Goal: Task Accomplishment & Management: Manage account settings

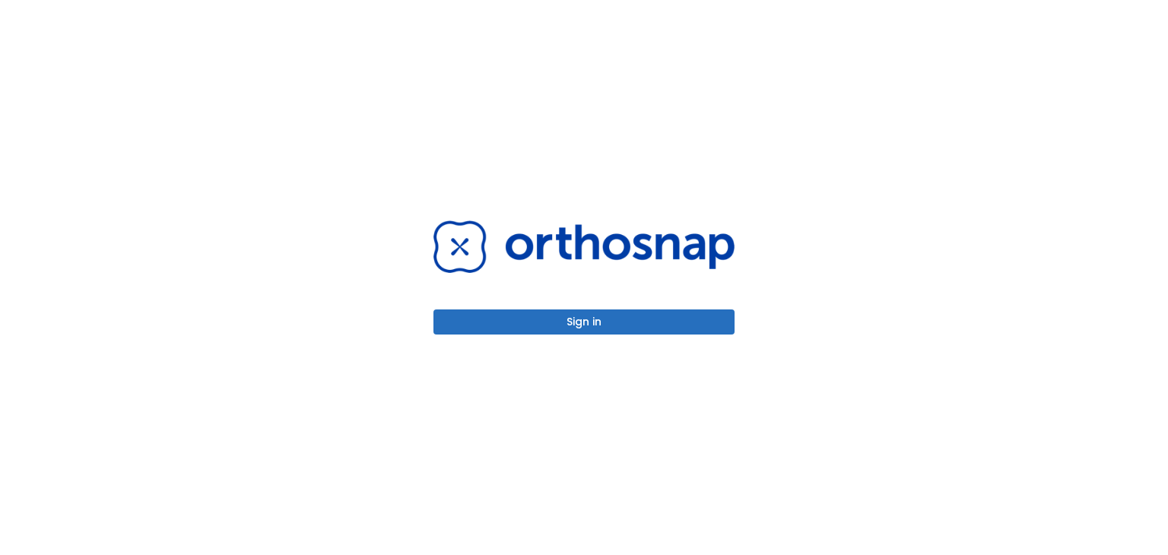
click at [599, 323] on button "Sign in" at bounding box center [583, 321] width 301 height 25
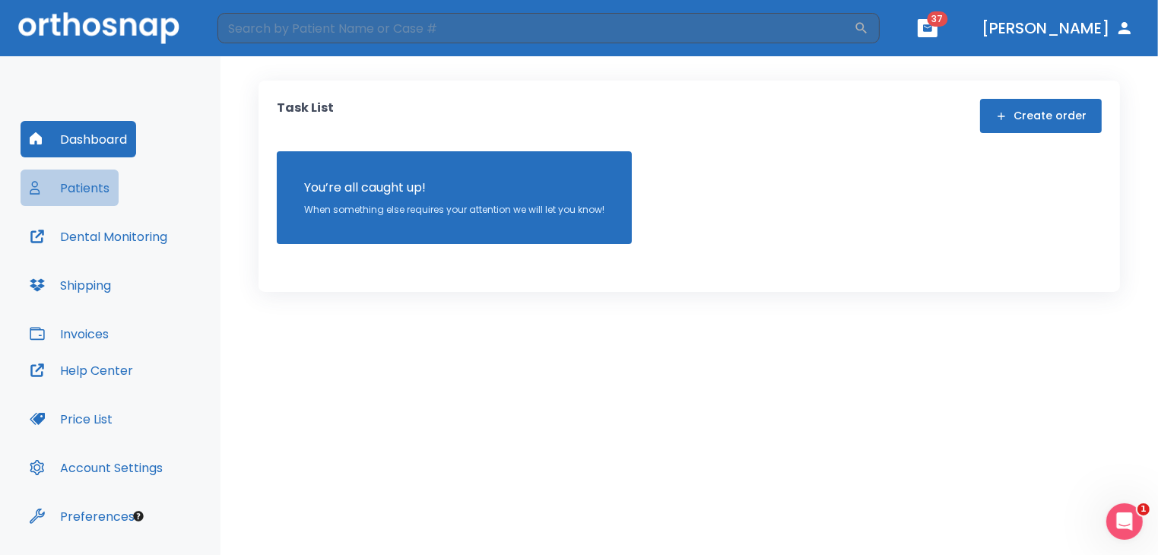
click at [91, 179] on button "Patients" at bounding box center [70, 188] width 98 height 36
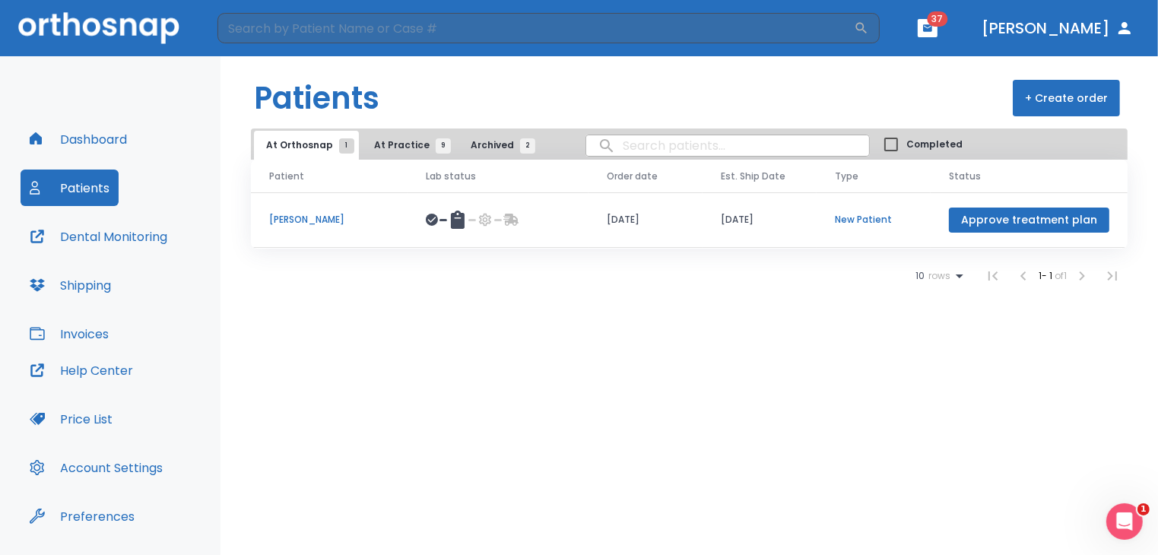
click at [374, 147] on span "At Practice 9" at bounding box center [408, 145] width 69 height 14
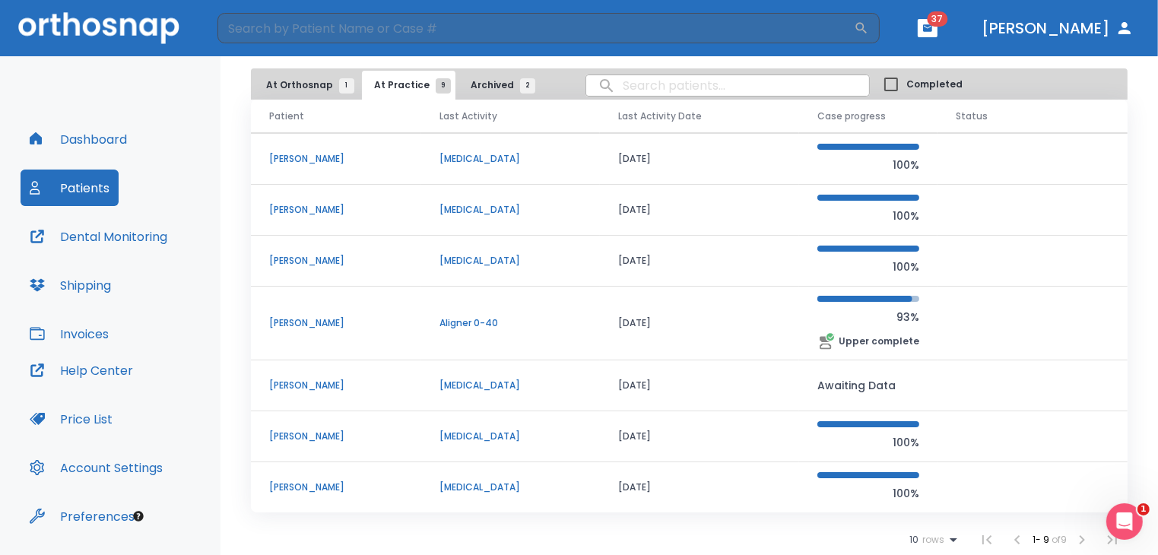
scroll to position [59, 0]
click at [328, 322] on p "[PERSON_NAME]" at bounding box center [336, 324] width 134 height 14
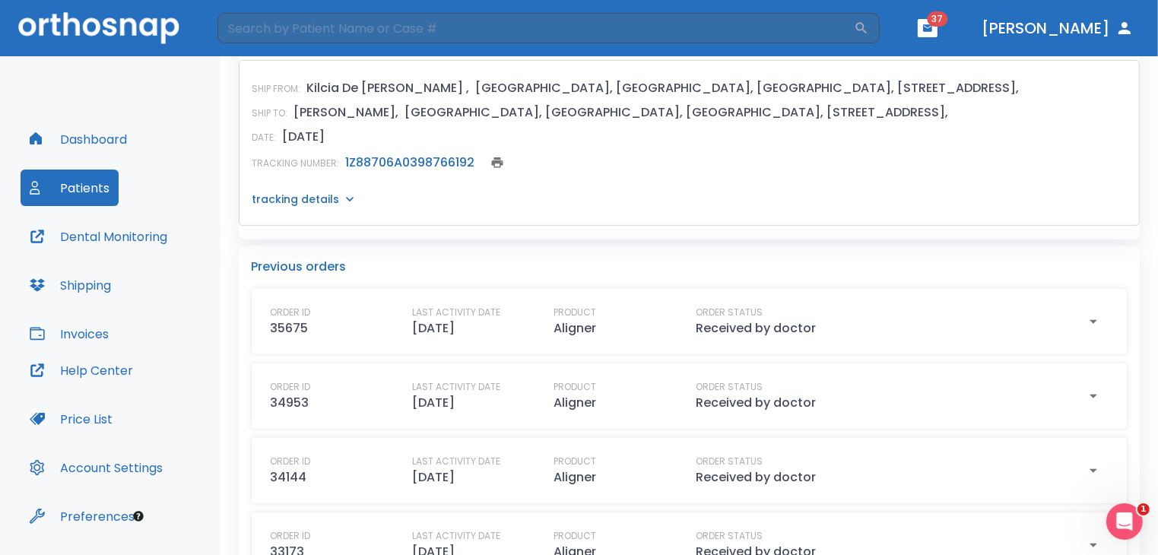
scroll to position [769, 0]
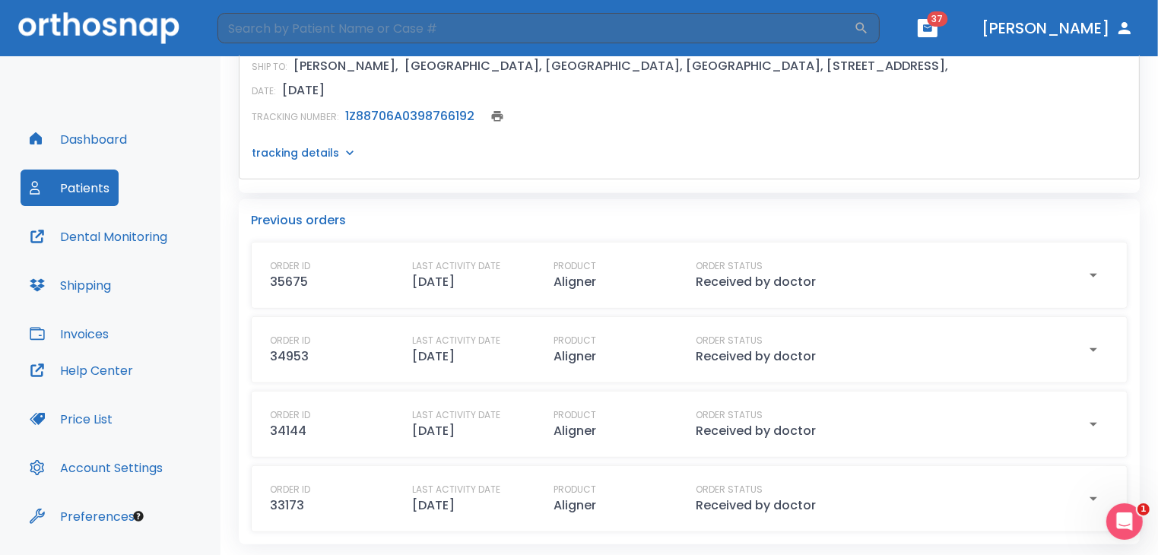
click at [669, 344] on div "PRODUCT Aligner" at bounding box center [617, 350] width 129 height 32
click at [1084, 350] on icon "button" at bounding box center [1093, 350] width 18 height 18
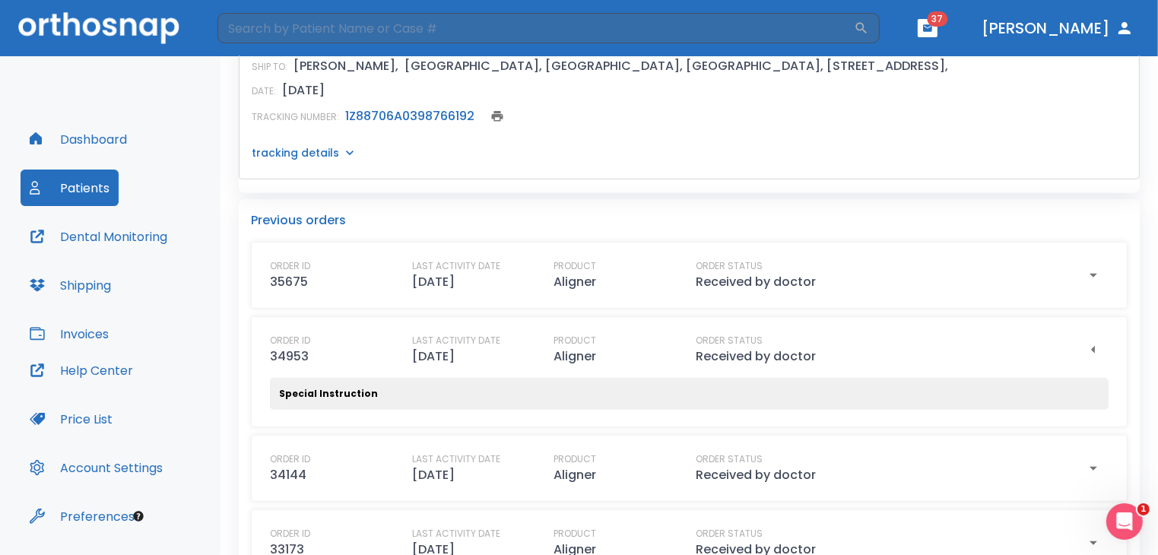
scroll to position [813, 0]
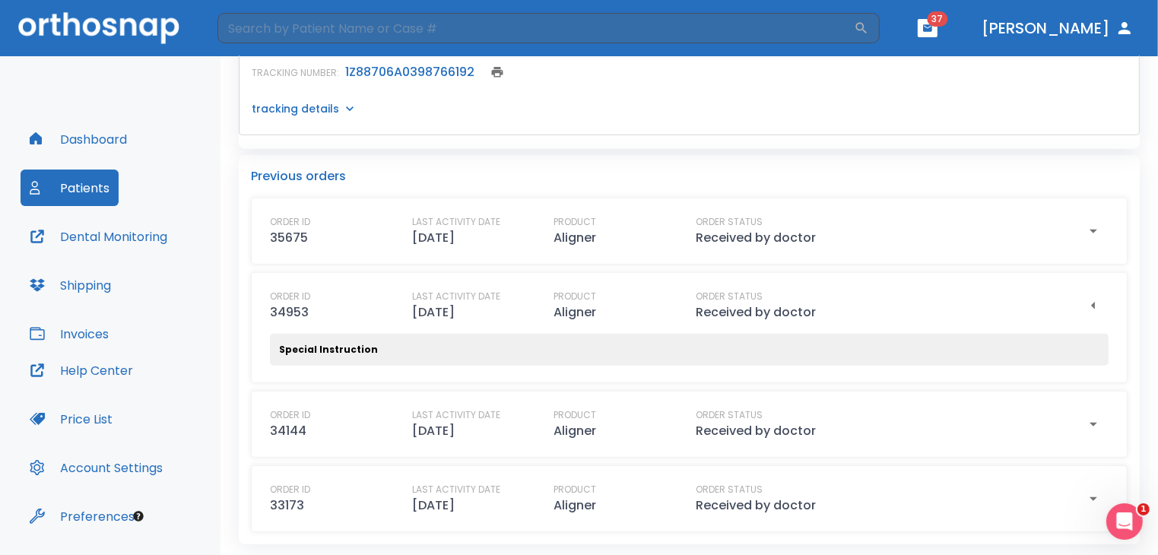
drag, startPoint x: 759, startPoint y: 331, endPoint x: 604, endPoint y: 152, distance: 236.6
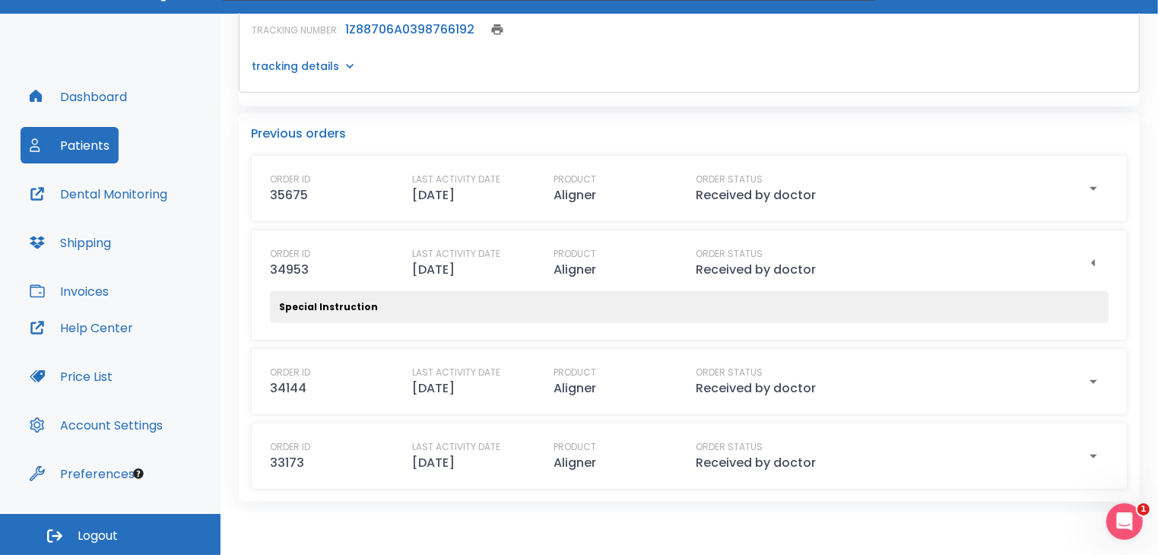
click at [604, 186] on div "PRODUCT Aligner" at bounding box center [617, 189] width 129 height 32
click at [1089, 186] on icon "button" at bounding box center [1093, 188] width 18 height 18
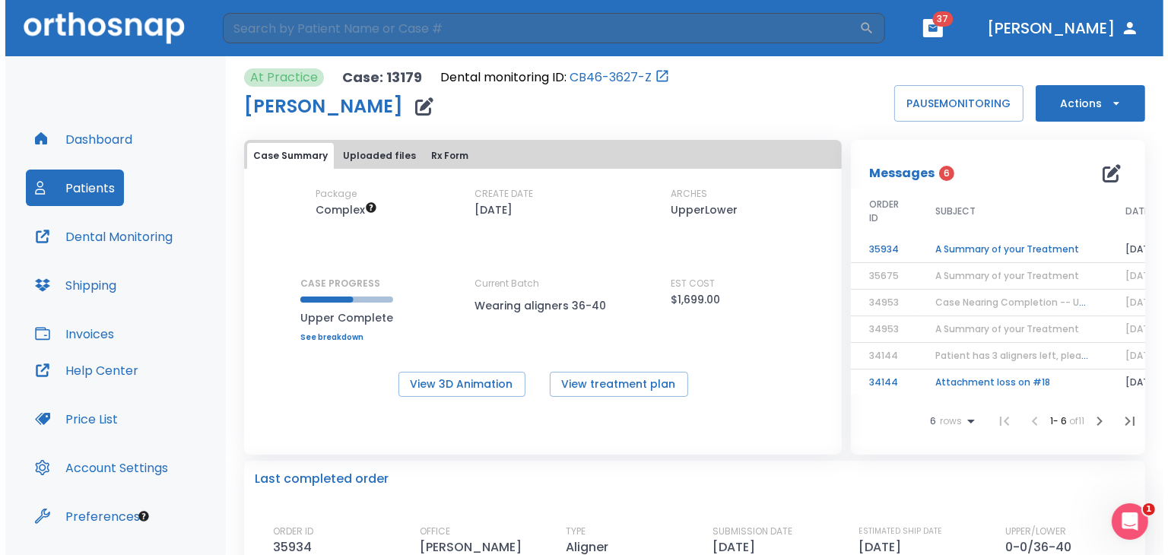
scroll to position [0, 0]
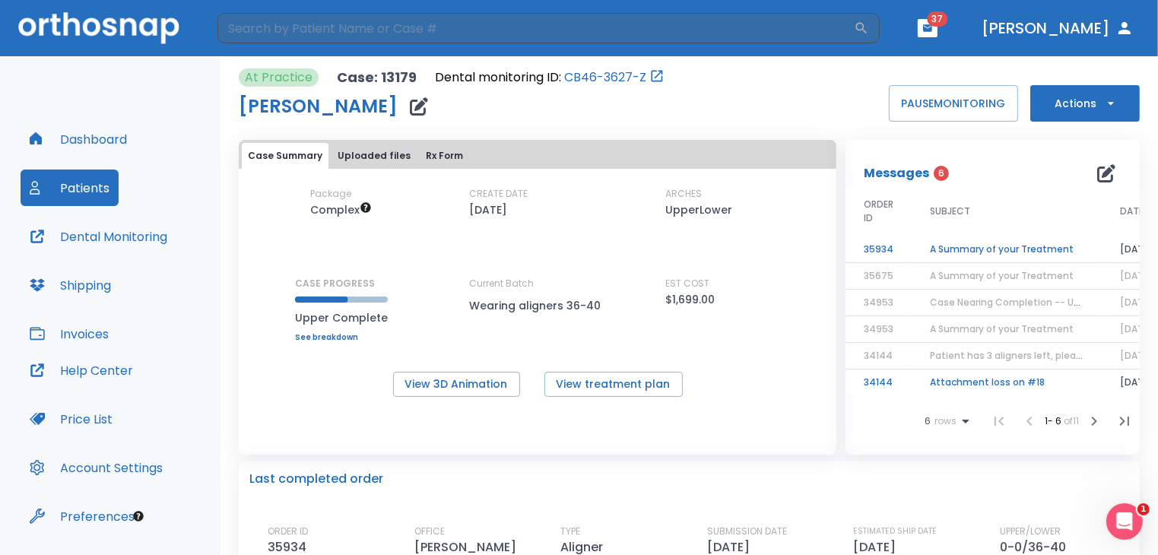
click at [956, 279] on span "A Summary of your Treatment" at bounding box center [1002, 275] width 144 height 13
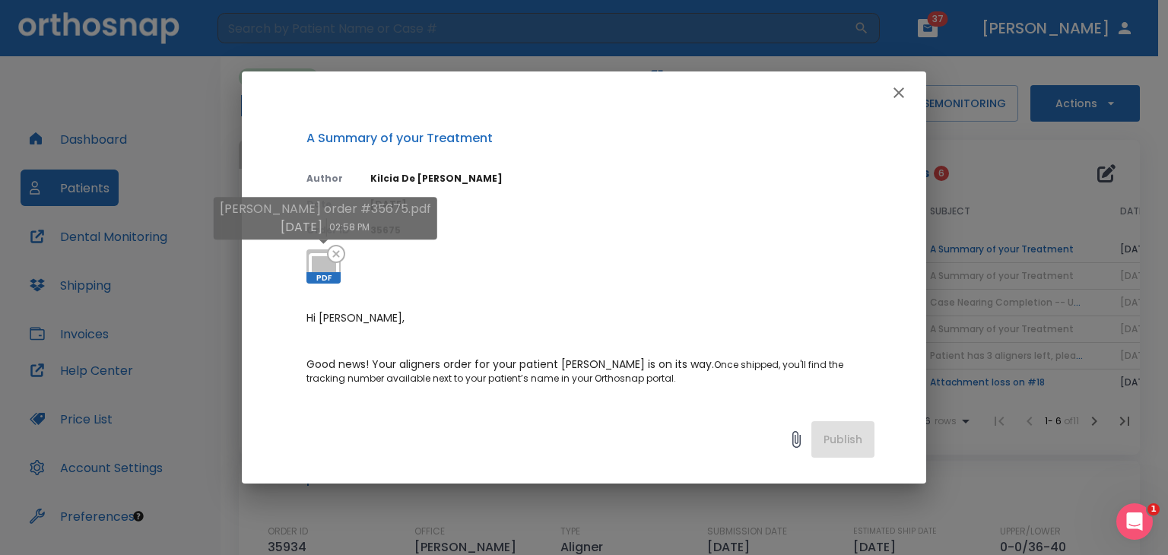
click at [328, 274] on span "PDF" at bounding box center [323, 277] width 34 height 11
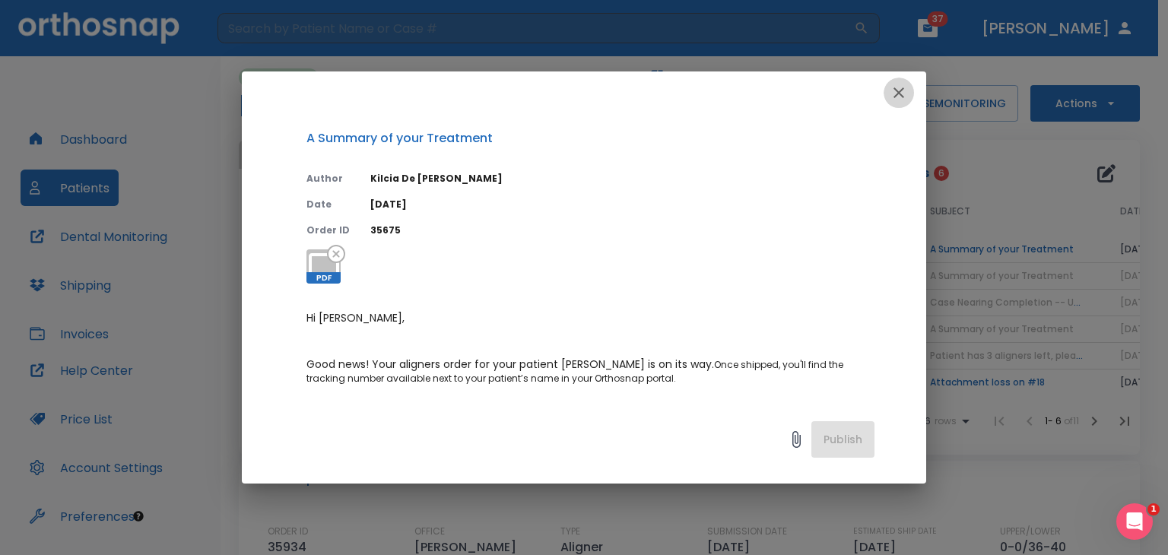
click at [889, 90] on icon "button" at bounding box center [898, 93] width 18 height 18
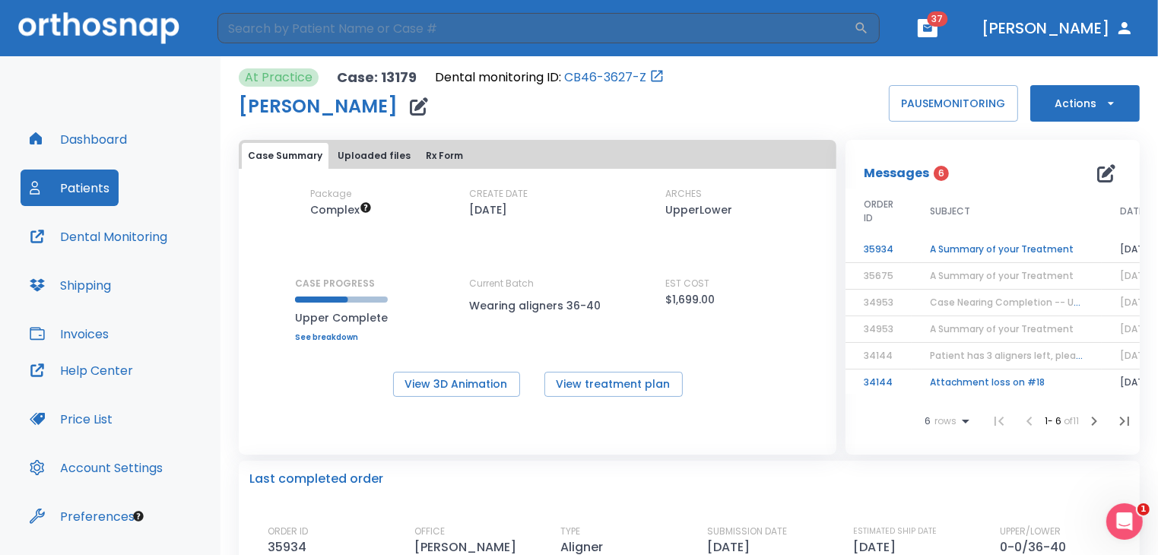
click at [957, 246] on td "A Summary of your Treatment" at bounding box center [1007, 249] width 190 height 27
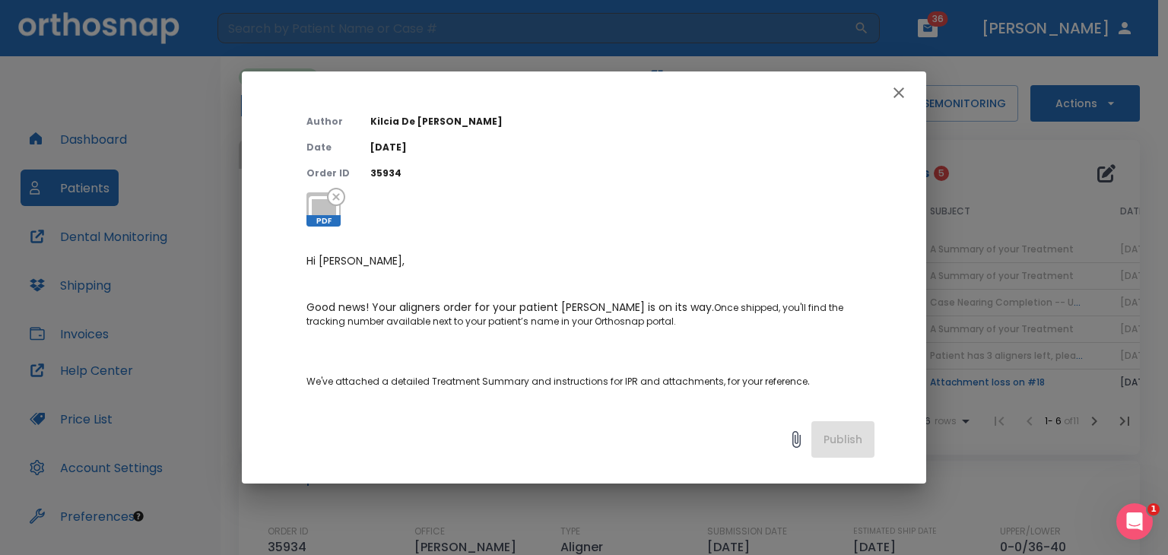
scroll to position [56, 0]
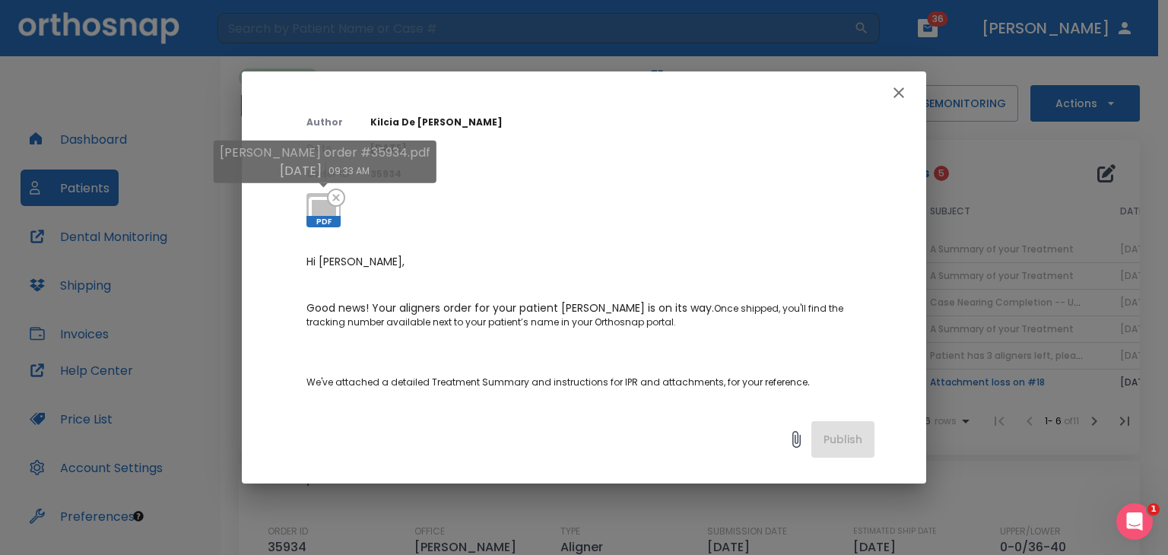
click at [322, 222] on span "PDF" at bounding box center [323, 221] width 34 height 11
click at [313, 209] on icon at bounding box center [324, 210] width 36 height 36
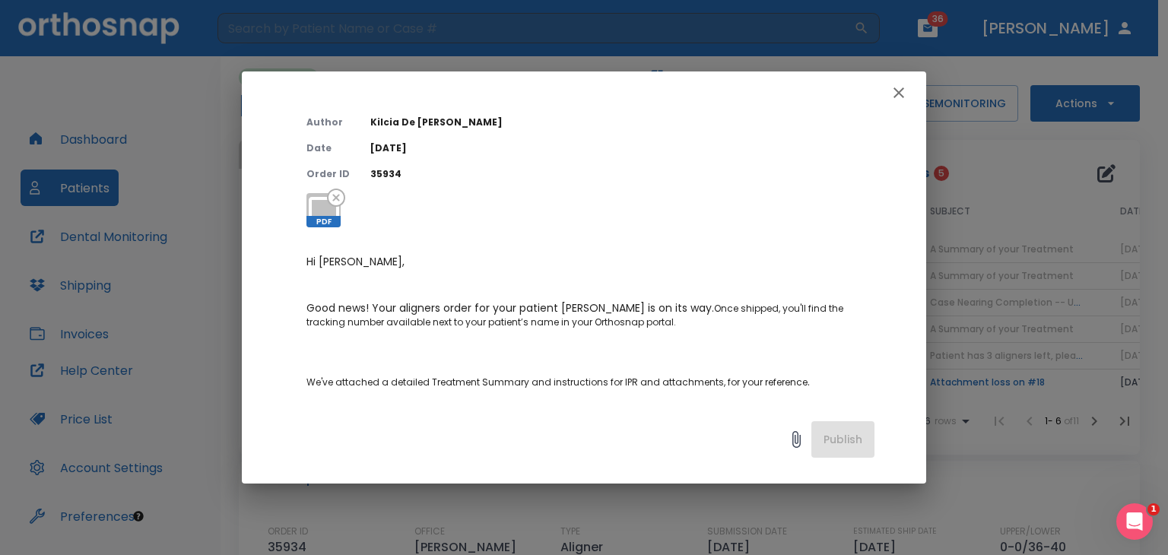
click at [1017, 306] on div "A Summary of your Treatment Author [PERSON_NAME] Date [DATE] Order ID 35934 PDF…" at bounding box center [584, 277] width 1168 height 555
click at [903, 100] on icon "button" at bounding box center [898, 93] width 18 height 18
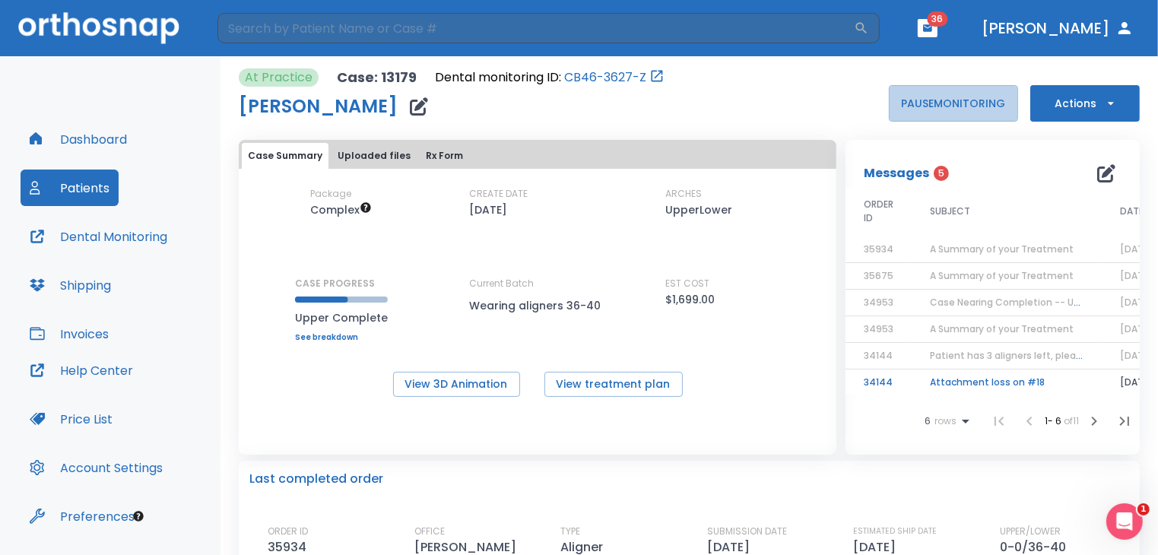
click at [903, 100] on button "PAUSE MONITORING" at bounding box center [953, 103] width 129 height 36
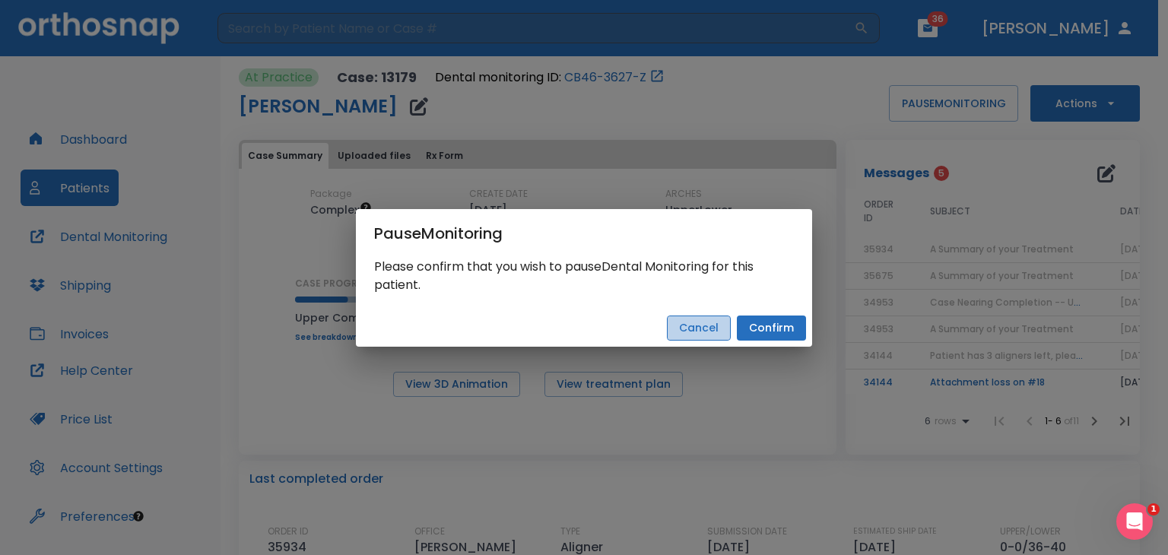
click at [728, 320] on button "Cancel" at bounding box center [699, 328] width 64 height 25
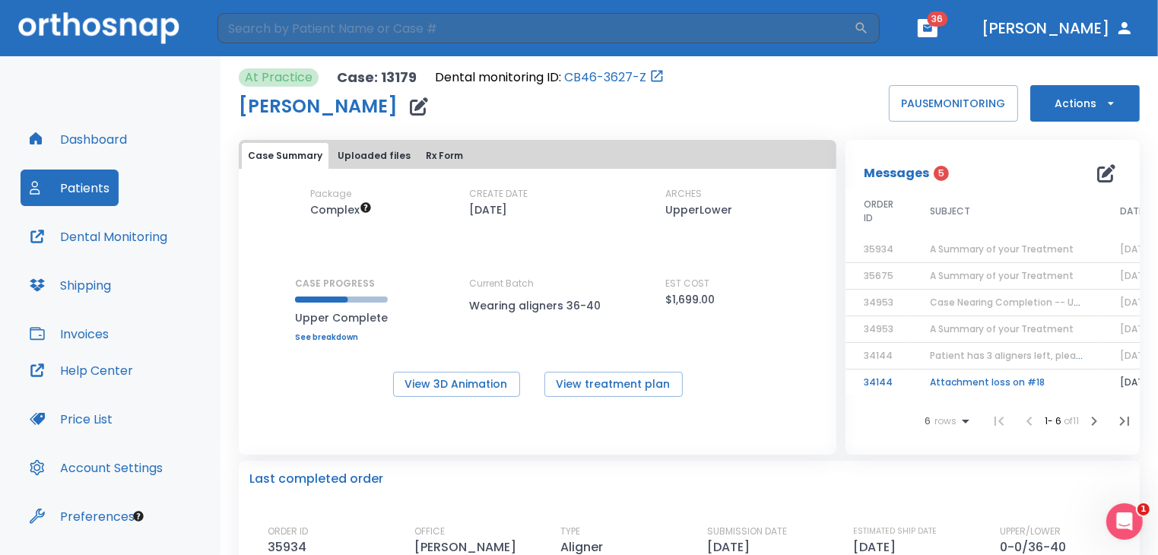
click at [1031, 335] on td "A Summary of your Treatment" at bounding box center [1007, 329] width 190 height 27
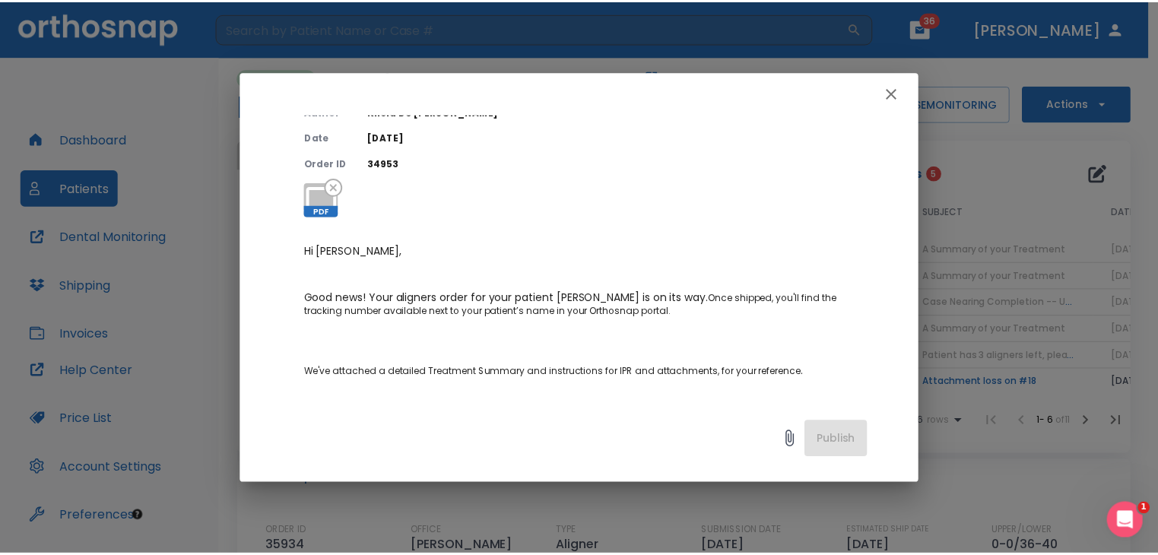
scroll to position [68, 0]
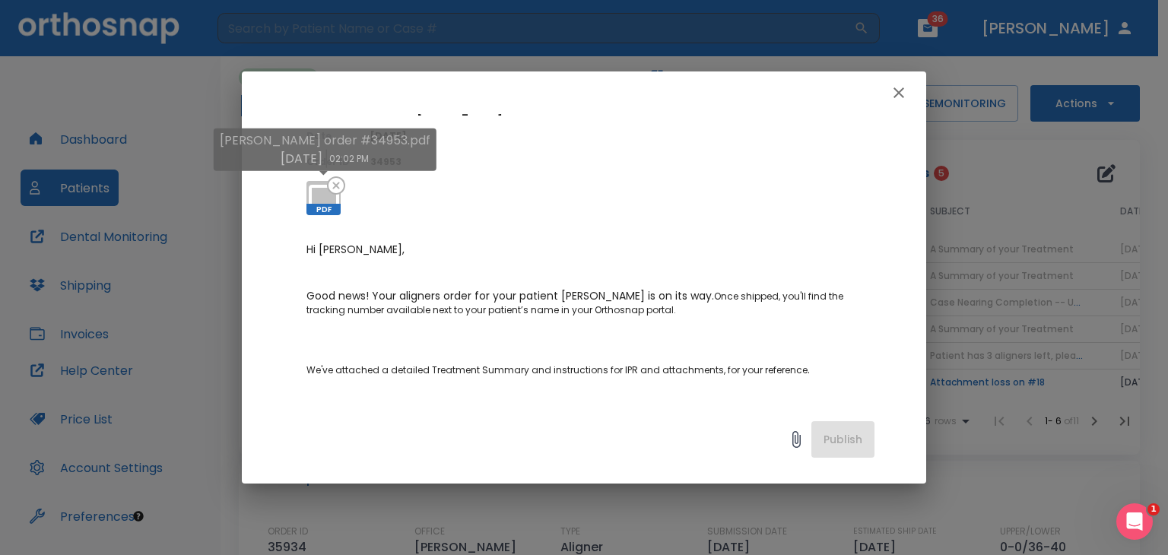
click at [321, 200] on icon at bounding box center [324, 198] width 36 height 36
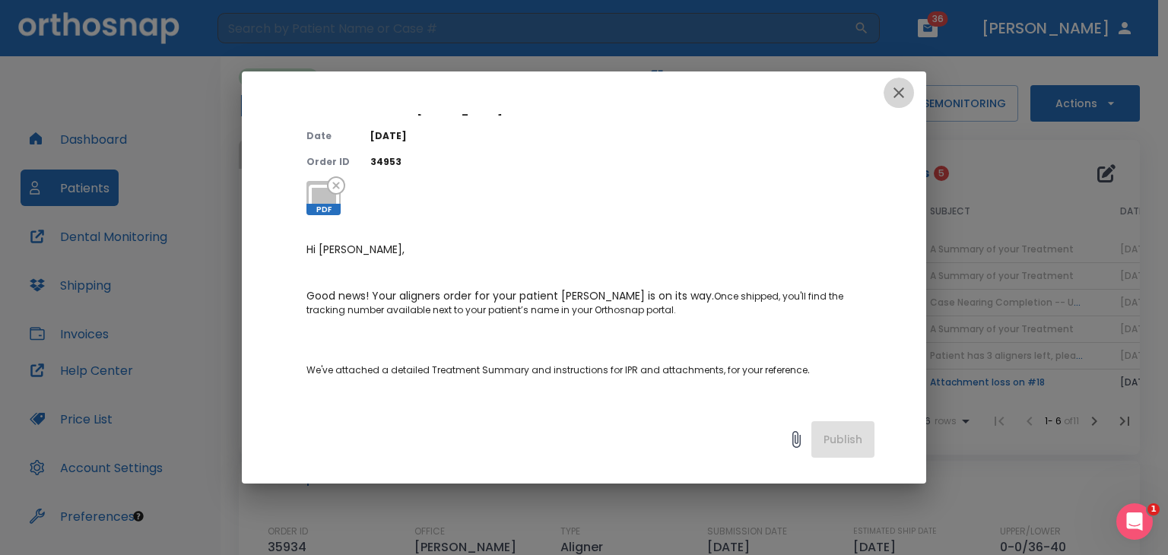
click at [892, 98] on icon "button" at bounding box center [898, 93] width 18 height 18
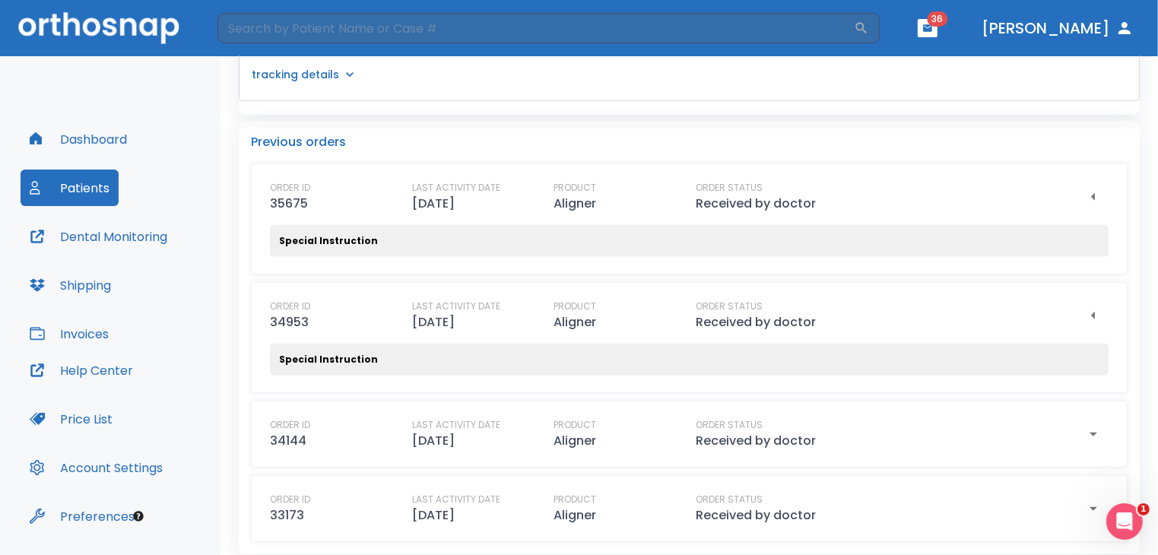
scroll to position [858, 0]
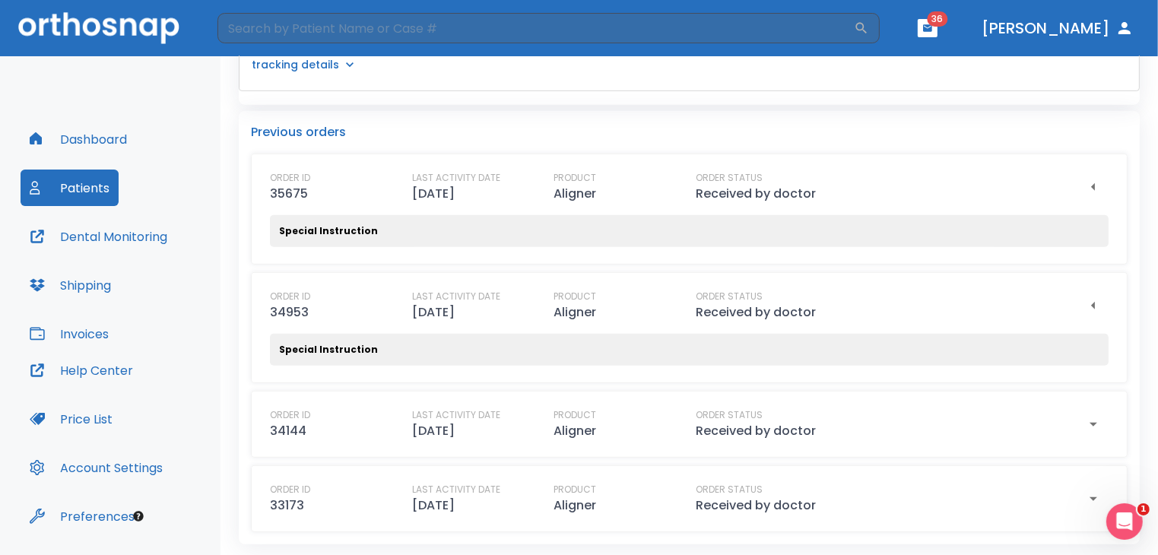
drag, startPoint x: 724, startPoint y: 423, endPoint x: 553, endPoint y: 116, distance: 351.9
click at [553, 116] on div "Previous orders ORDER ID 35675 LAST ACTIVITY DATE [DATE] PRODUCT Aligner ORDER …" at bounding box center [689, 327] width 901 height 433
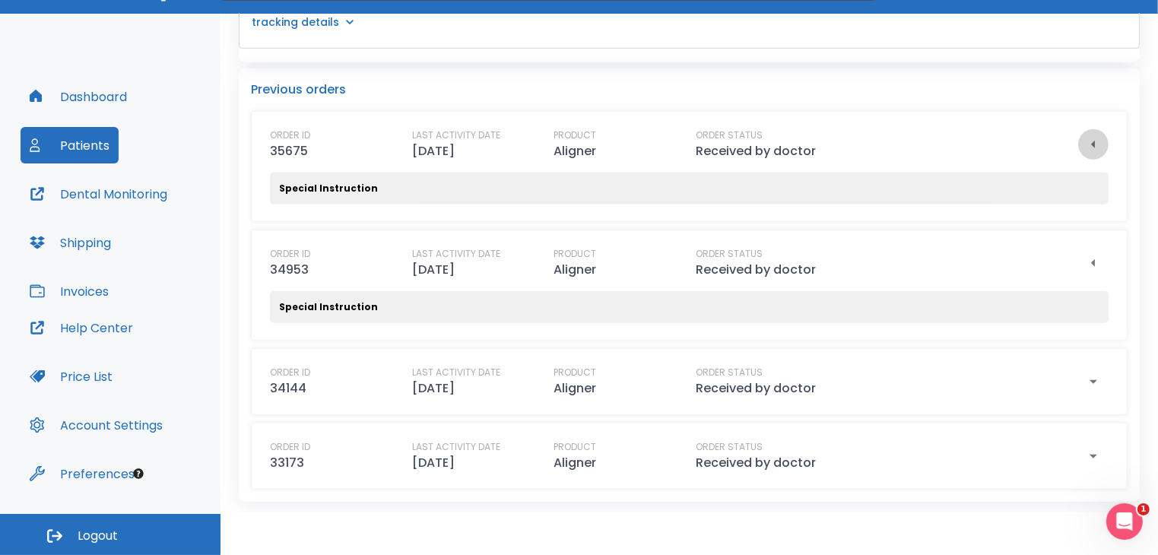
click at [1084, 147] on icon "button" at bounding box center [1093, 144] width 18 height 18
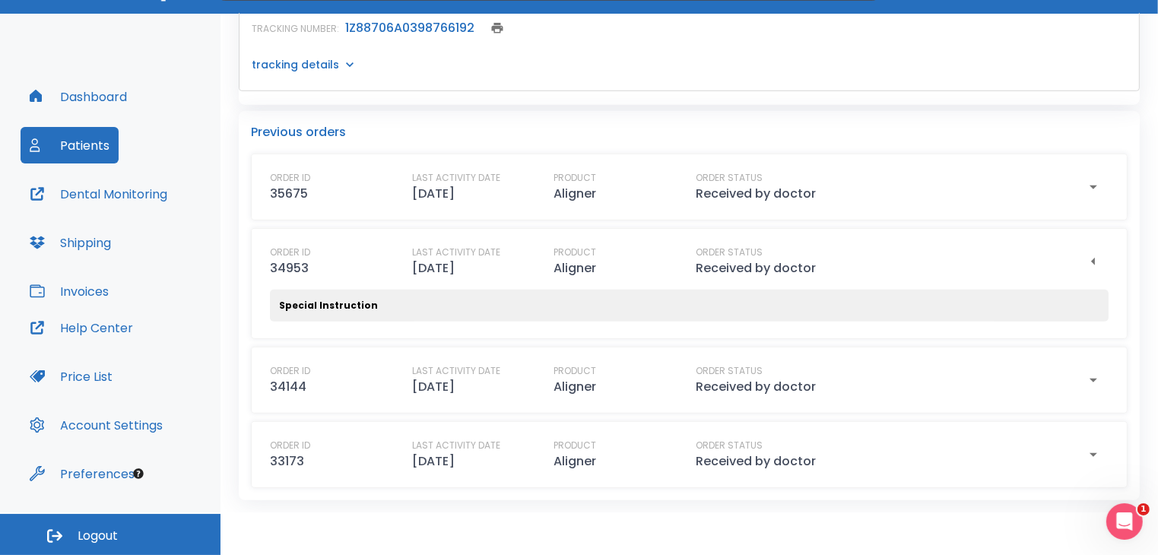
scroll to position [813, 0]
click at [1091, 261] on icon "button" at bounding box center [1093, 263] width 4 height 8
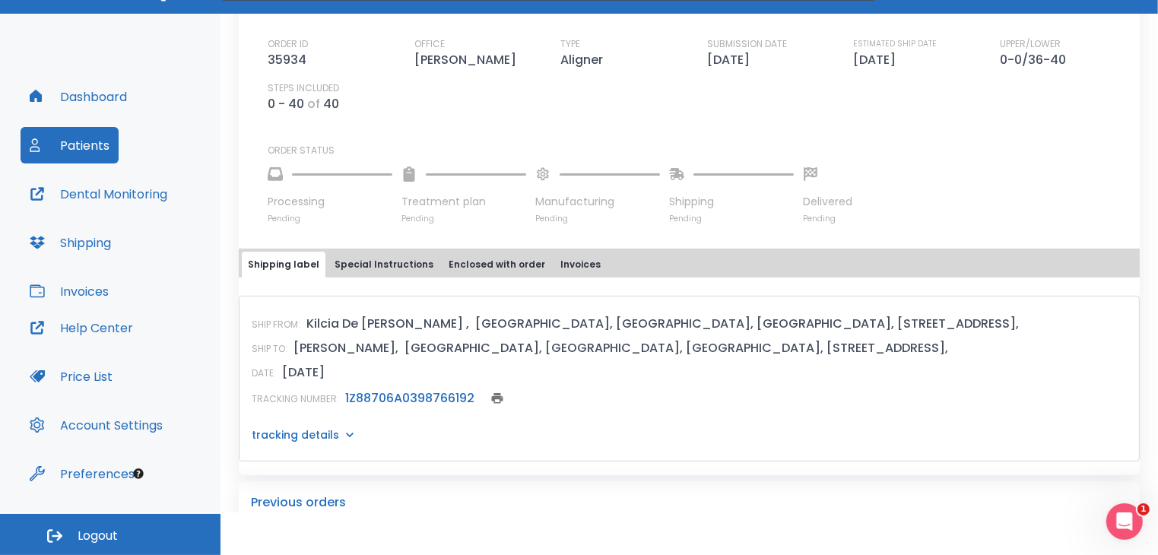
scroll to position [423, 0]
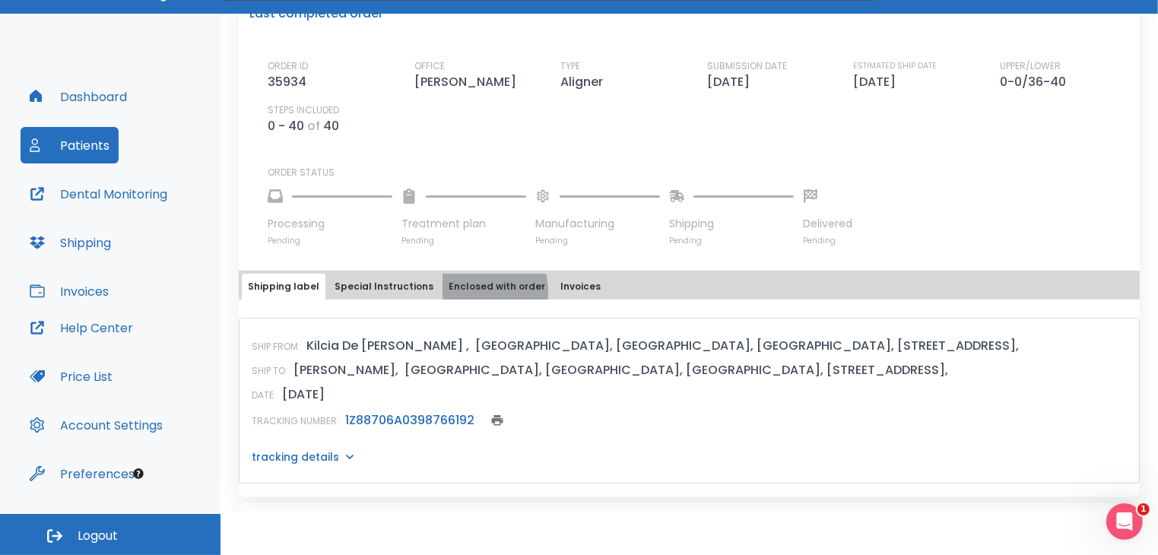
click at [455, 291] on button "Enclosed with order" at bounding box center [496, 287] width 109 height 26
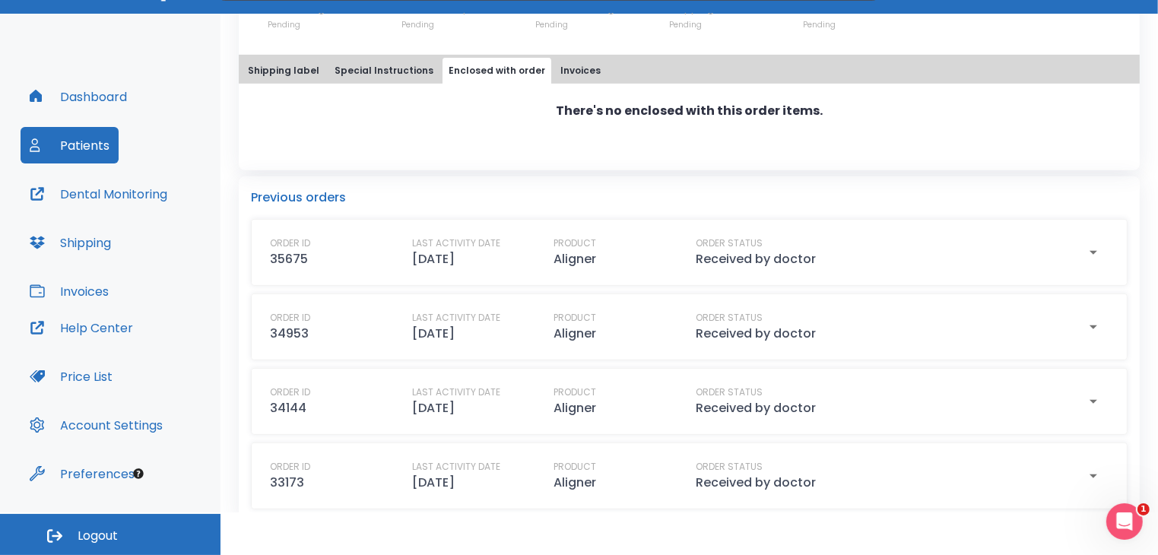
scroll to position [658, 0]
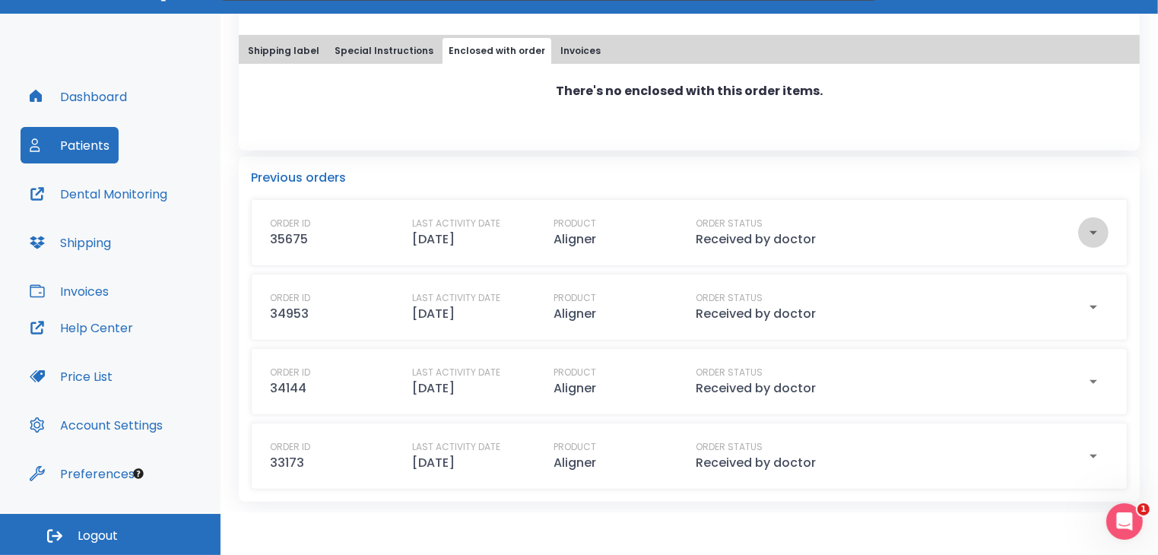
click at [1089, 231] on icon "button" at bounding box center [1093, 233] width 8 height 4
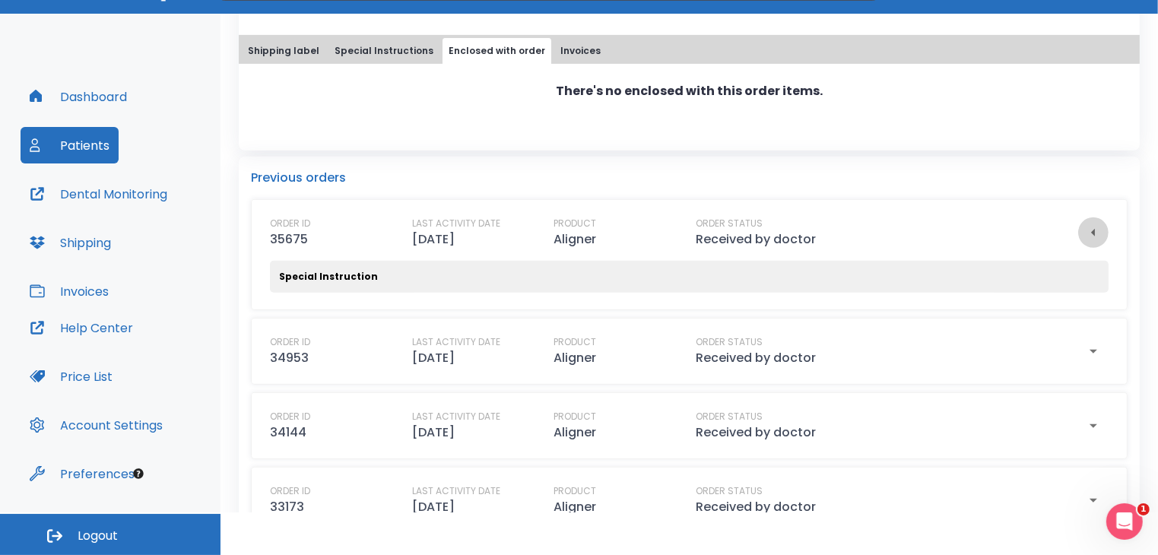
click at [1091, 230] on icon "button" at bounding box center [1093, 233] width 4 height 8
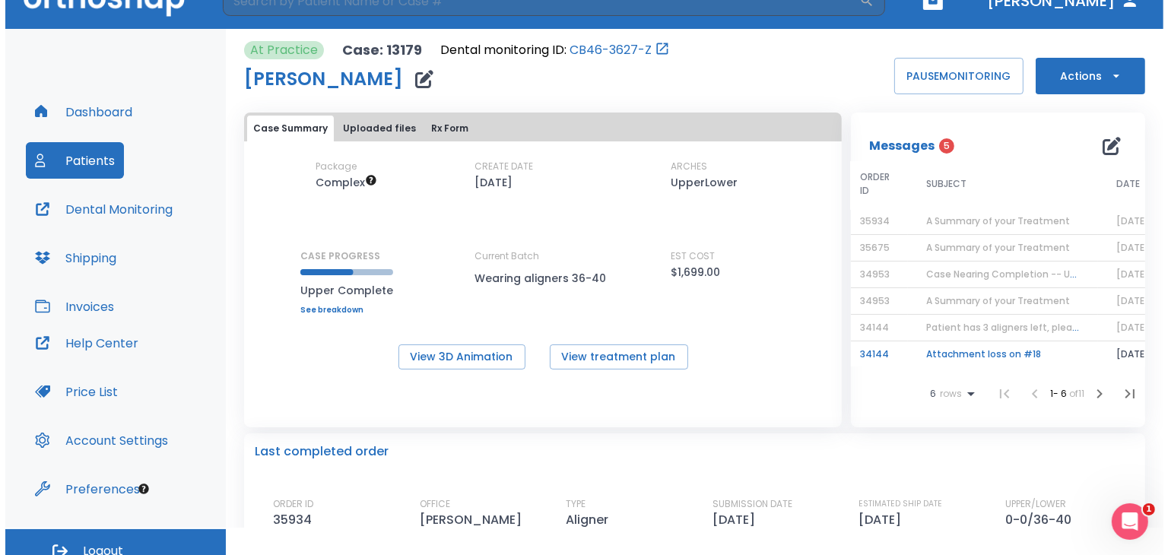
scroll to position [1, 9]
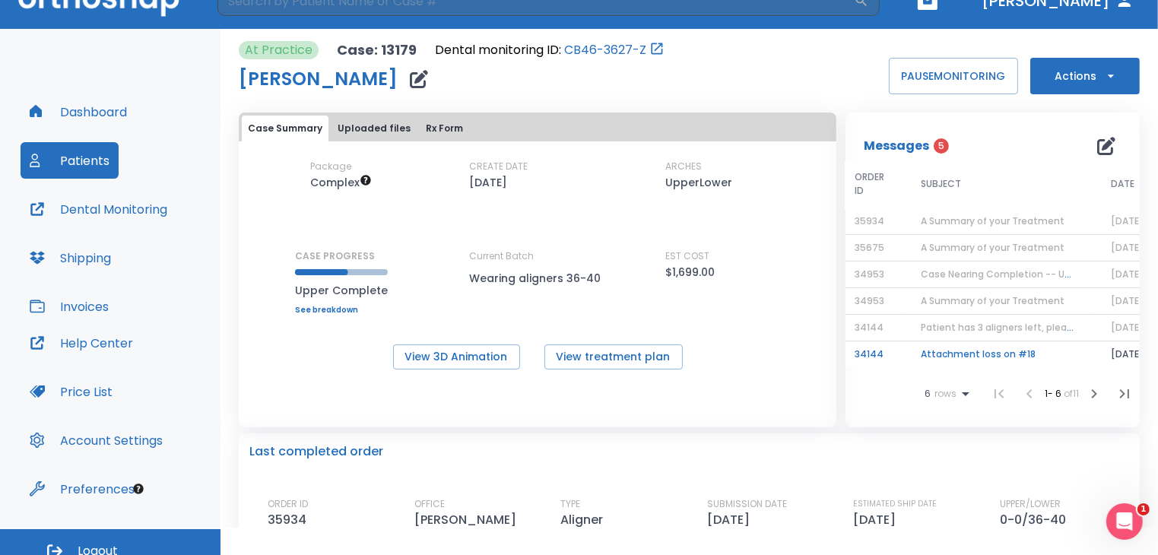
click at [994, 301] on span "A Summary of your Treatment" at bounding box center [993, 300] width 144 height 13
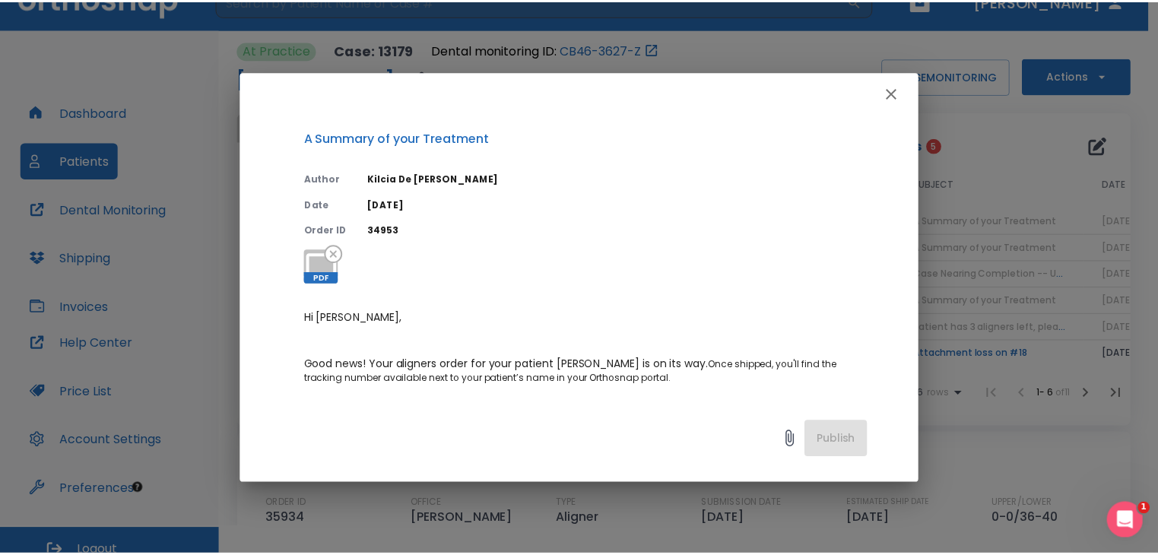
scroll to position [0, 0]
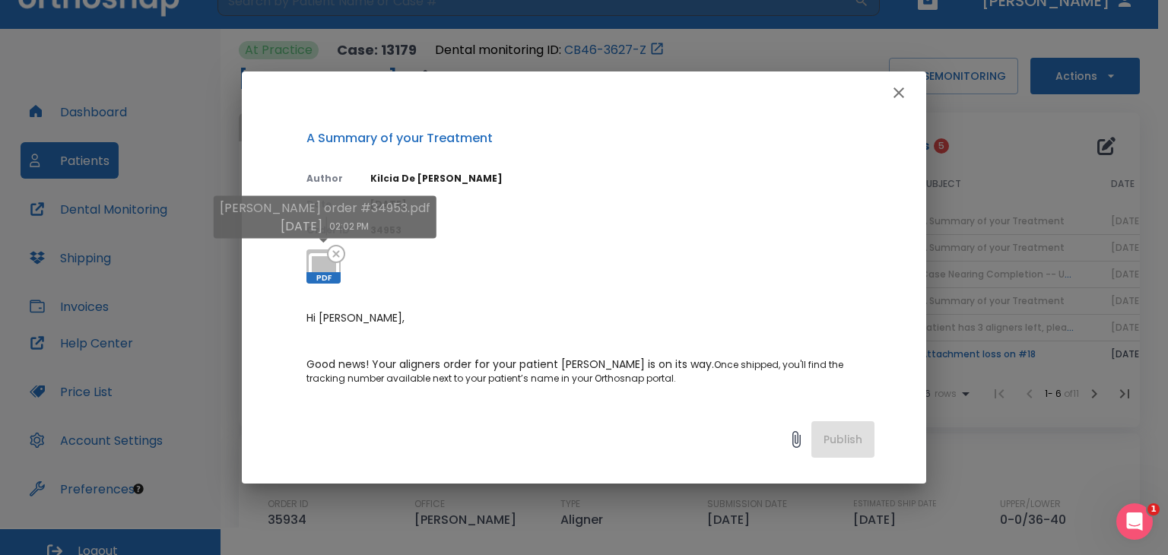
click at [311, 278] on span "PDF" at bounding box center [323, 277] width 34 height 11
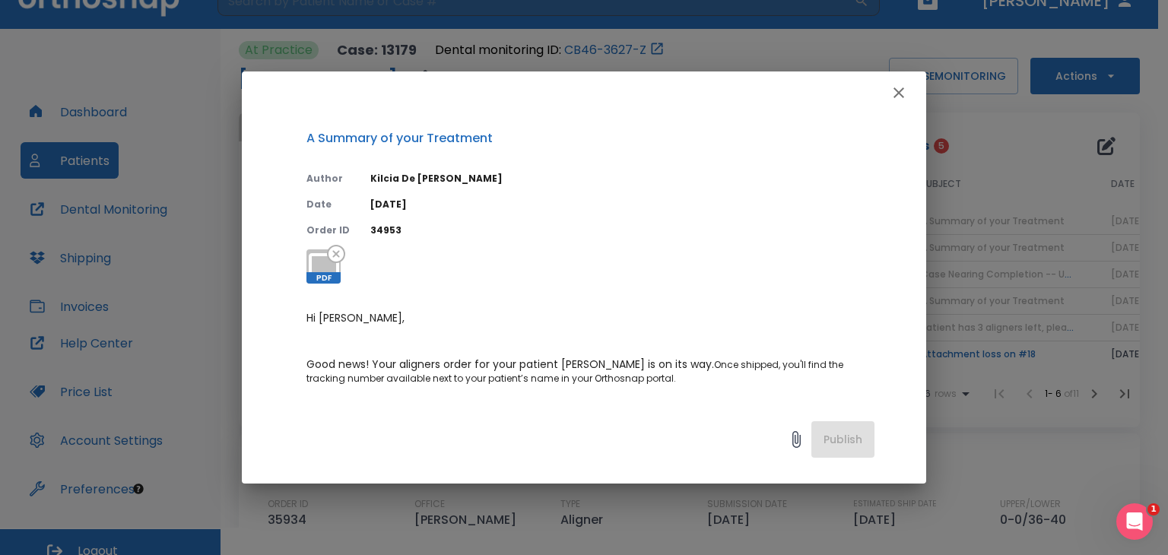
click at [912, 94] on button "button" at bounding box center [898, 93] width 30 height 30
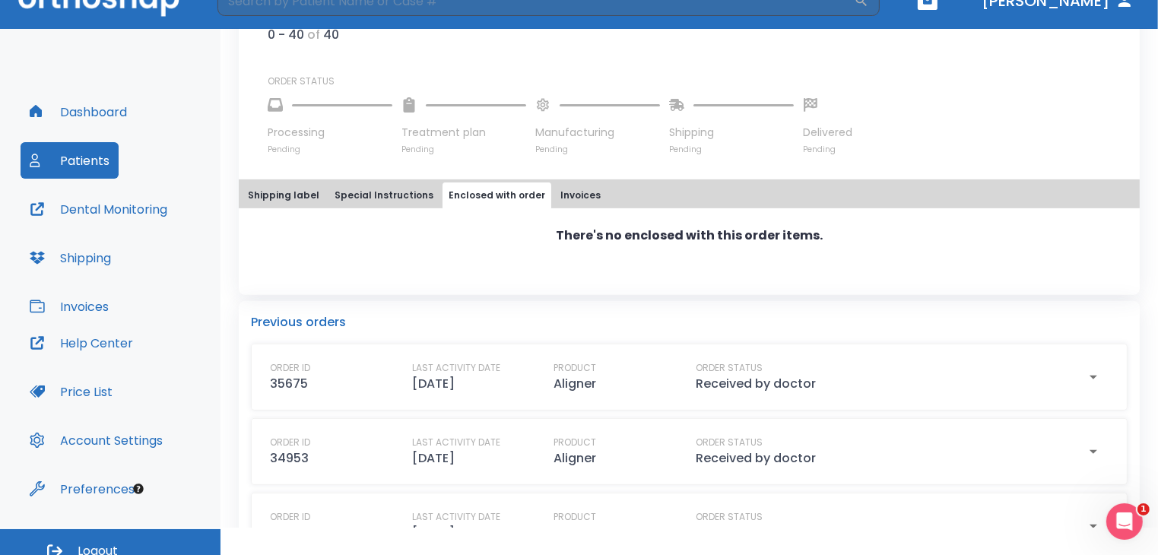
scroll to position [658, 0]
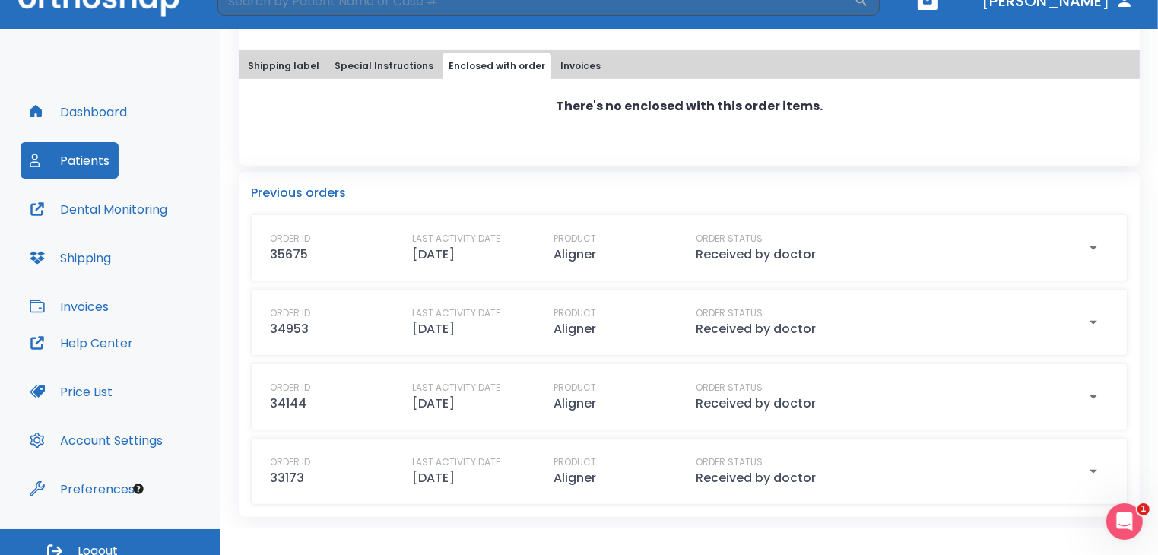
click at [423, 255] on p "[DATE]" at bounding box center [433, 255] width 43 height 18
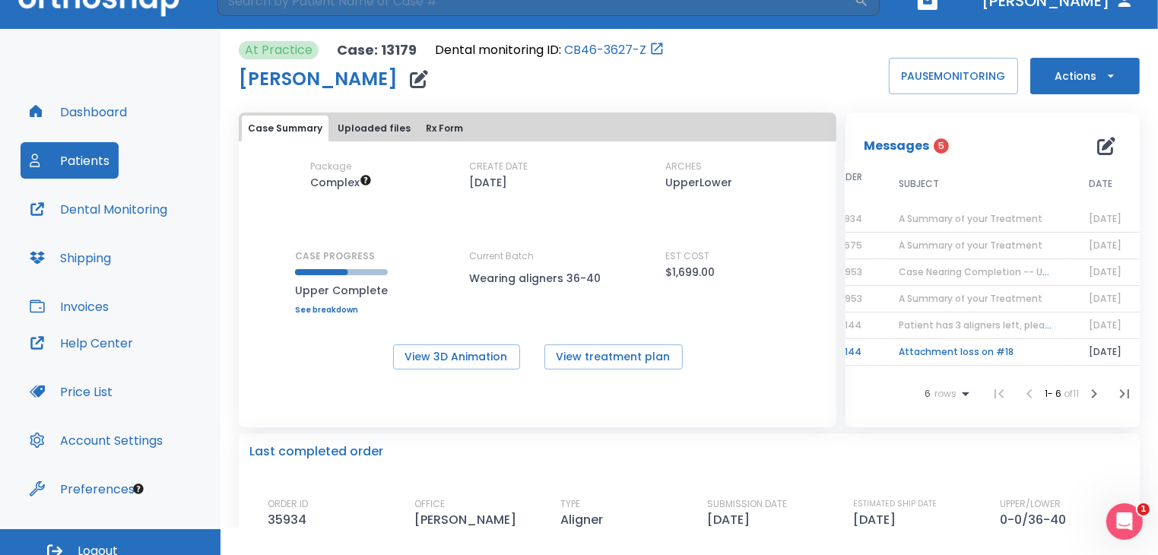
scroll to position [12, 0]
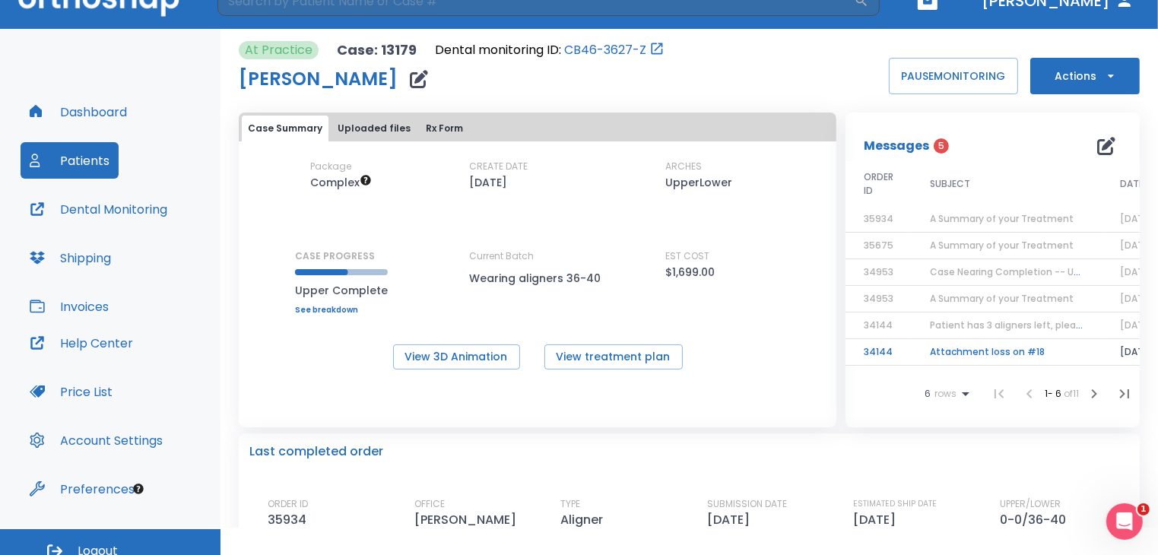
click at [896, 148] on p "Messages" at bounding box center [896, 146] width 65 height 18
click at [82, 314] on button "Invoices" at bounding box center [69, 306] width 97 height 36
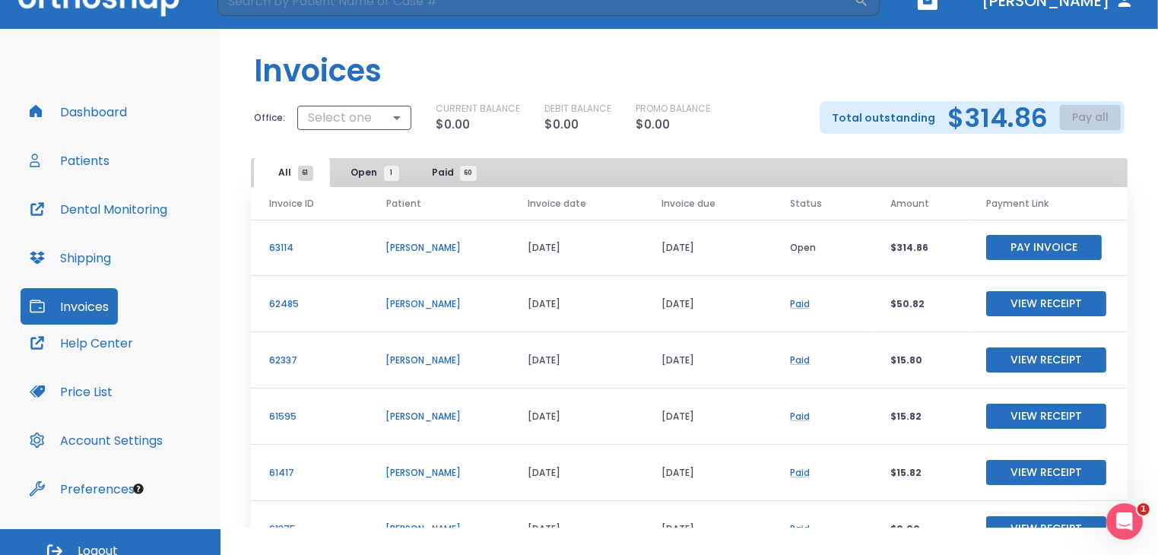
scroll to position [15, 0]
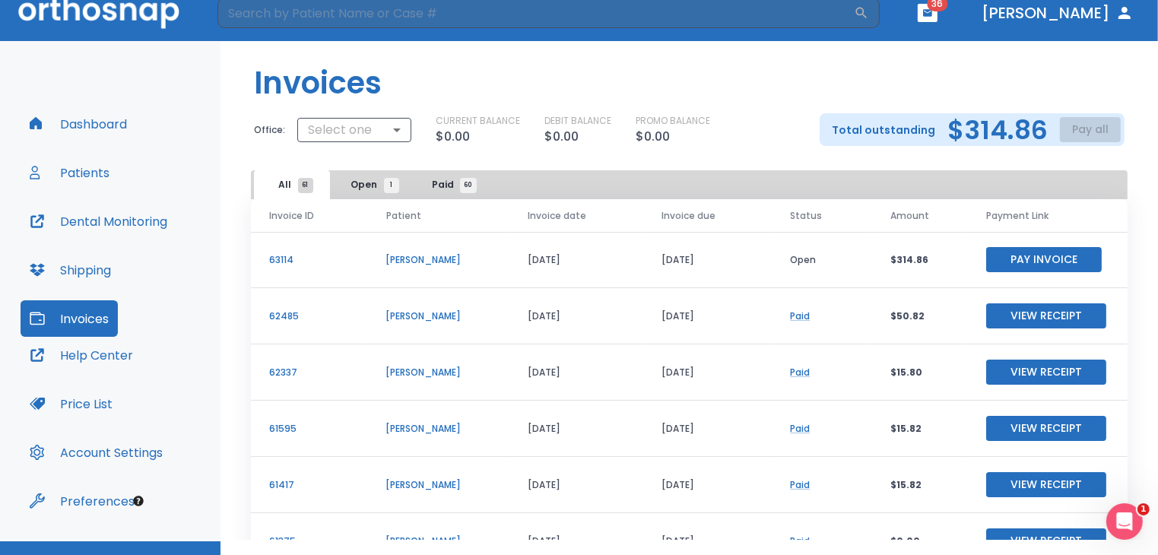
drag, startPoint x: 482, startPoint y: 293, endPoint x: 488, endPoint y: 55, distance: 237.3
click at [488, 55] on div "Invoices Office: Select one ​ CURRENT BALANCE $0.00 DEBIT BALANCE $0.00 PROMO B…" at bounding box center [688, 290] width 937 height 499
click at [487, 55] on header "Invoices" at bounding box center [688, 77] width 937 height 72
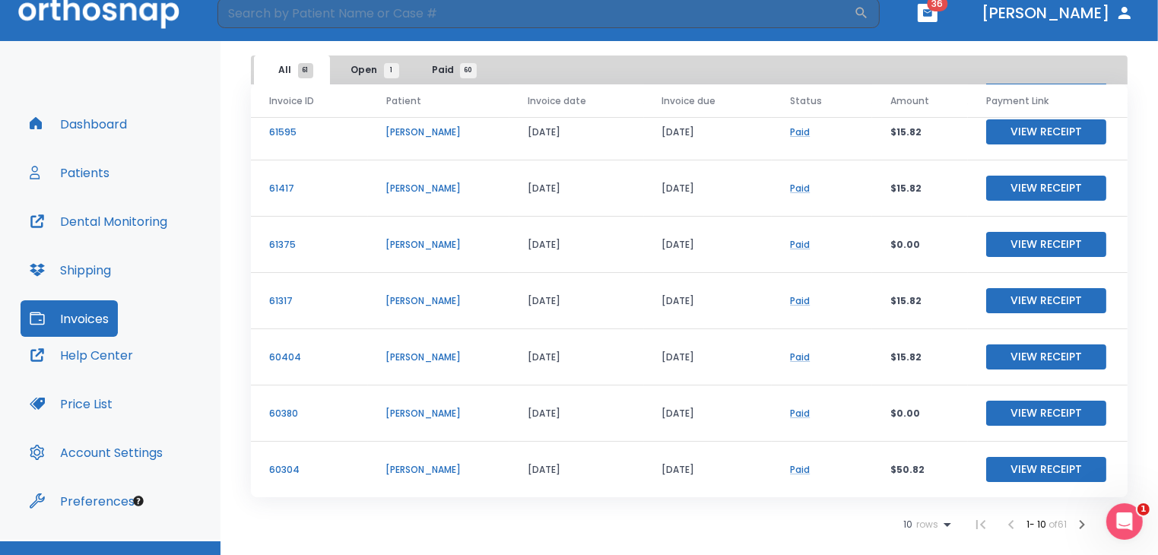
scroll to position [43, 0]
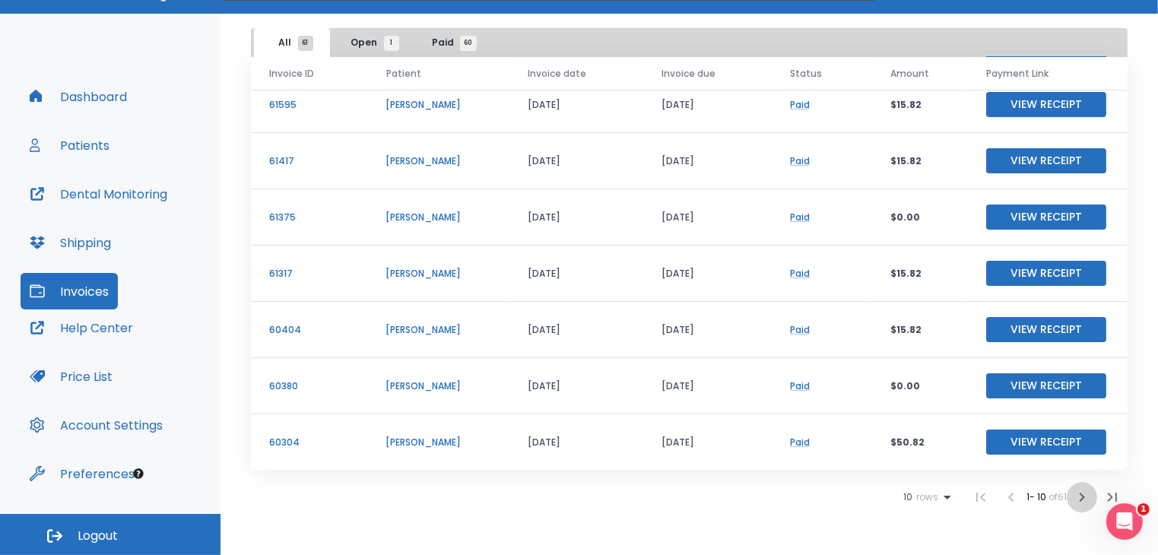
click at [1073, 494] on icon "button" at bounding box center [1082, 497] width 18 height 18
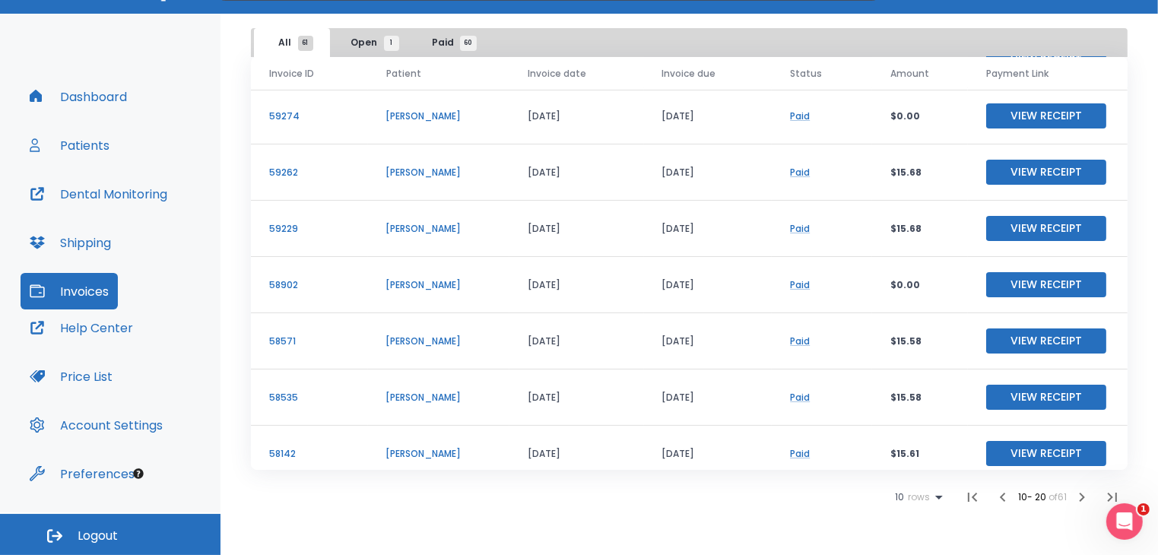
scroll to position [182, 0]
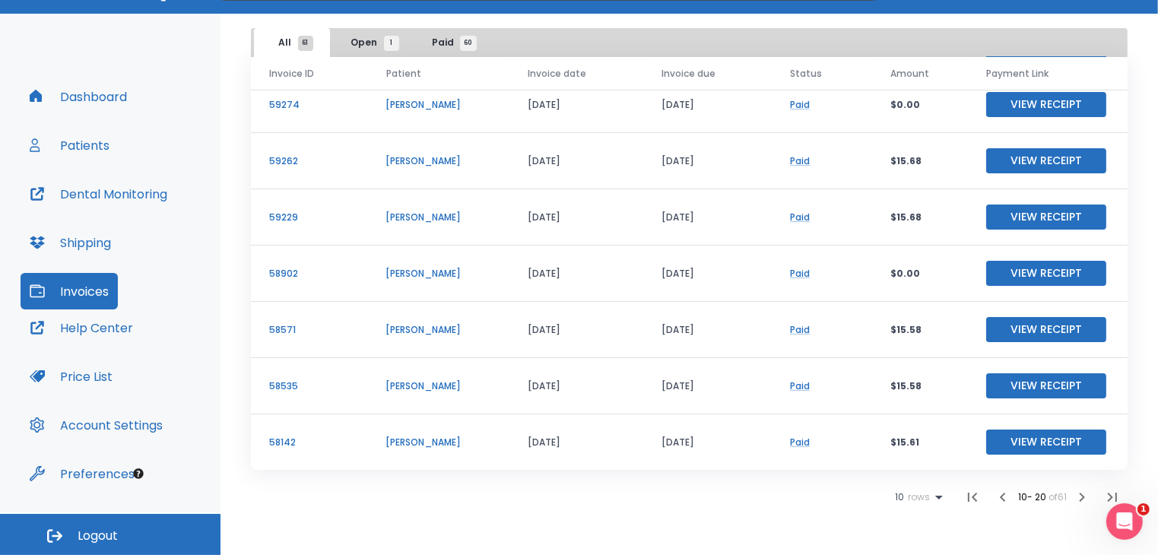
click at [1077, 503] on icon "button" at bounding box center [1082, 497] width 18 height 18
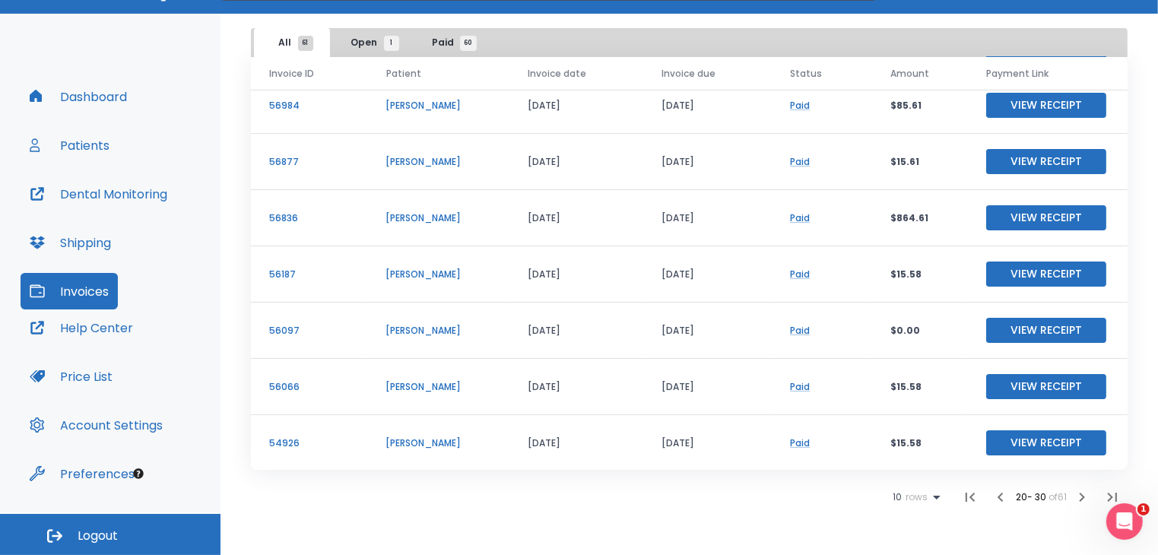
click at [1077, 498] on icon "button" at bounding box center [1082, 497] width 18 height 18
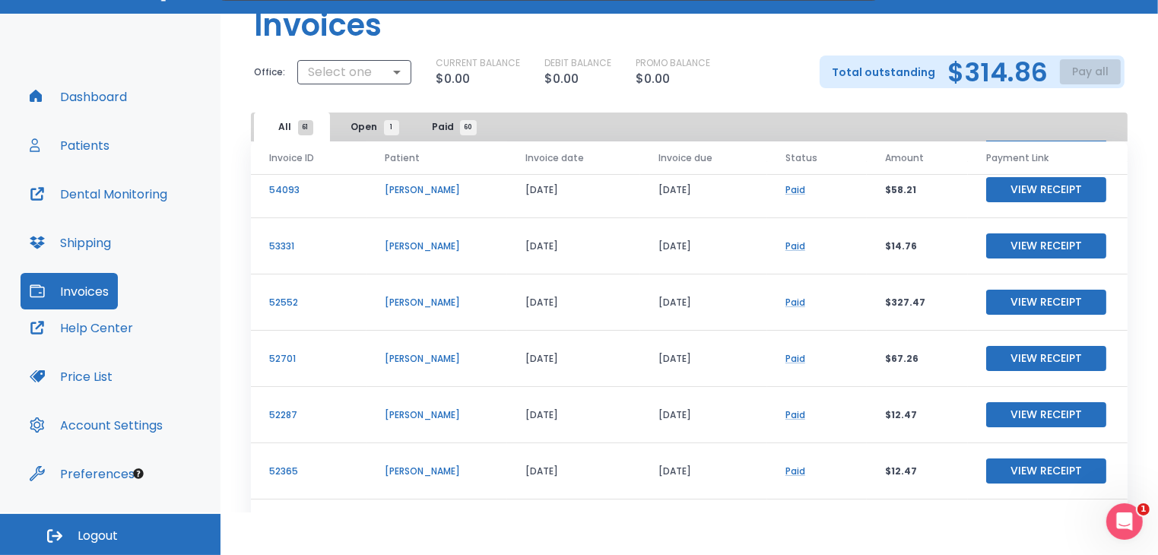
scroll to position [182, 0]
